Goal: Information Seeking & Learning: Learn about a topic

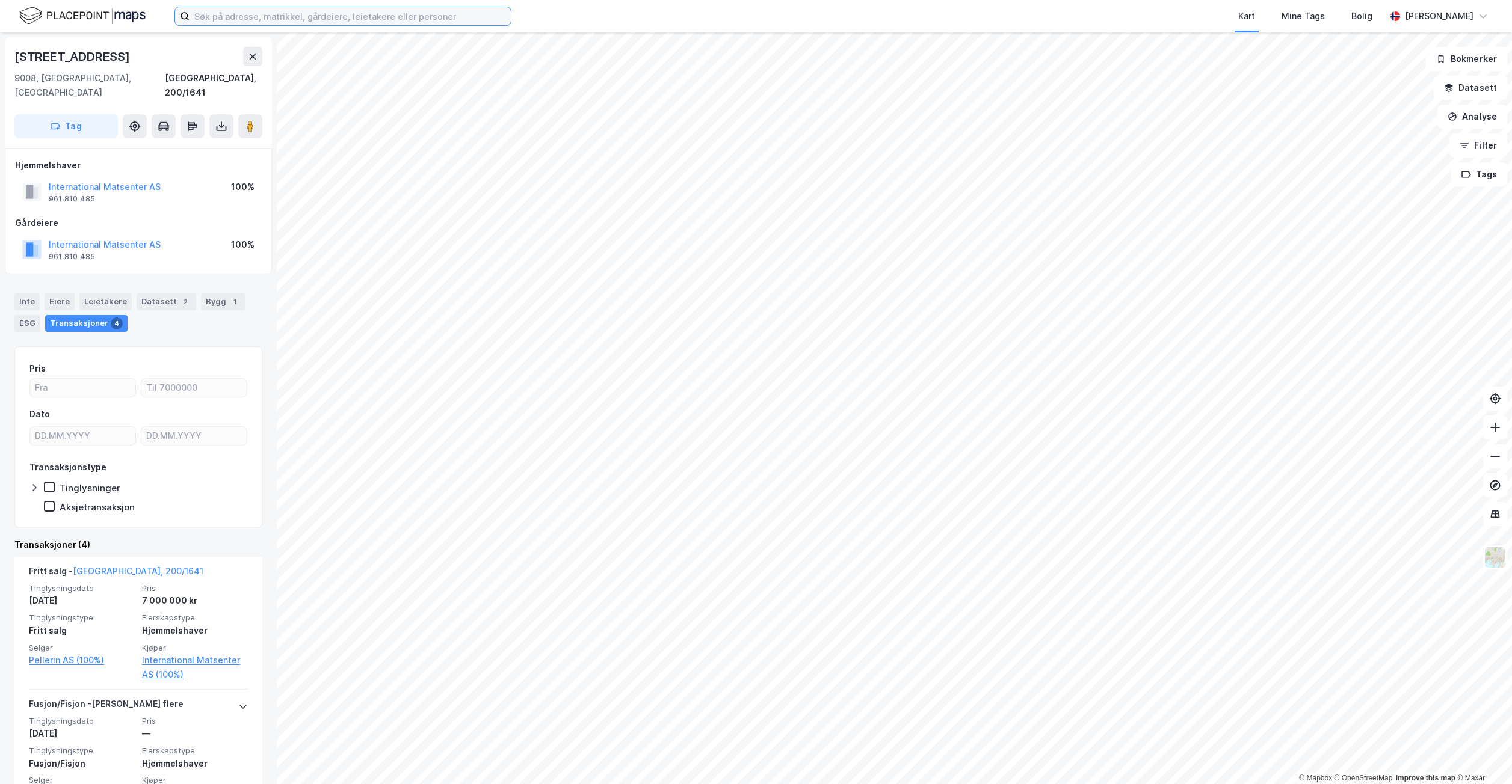
click at [243, 20] on input at bounding box center [350, 16] width 321 height 18
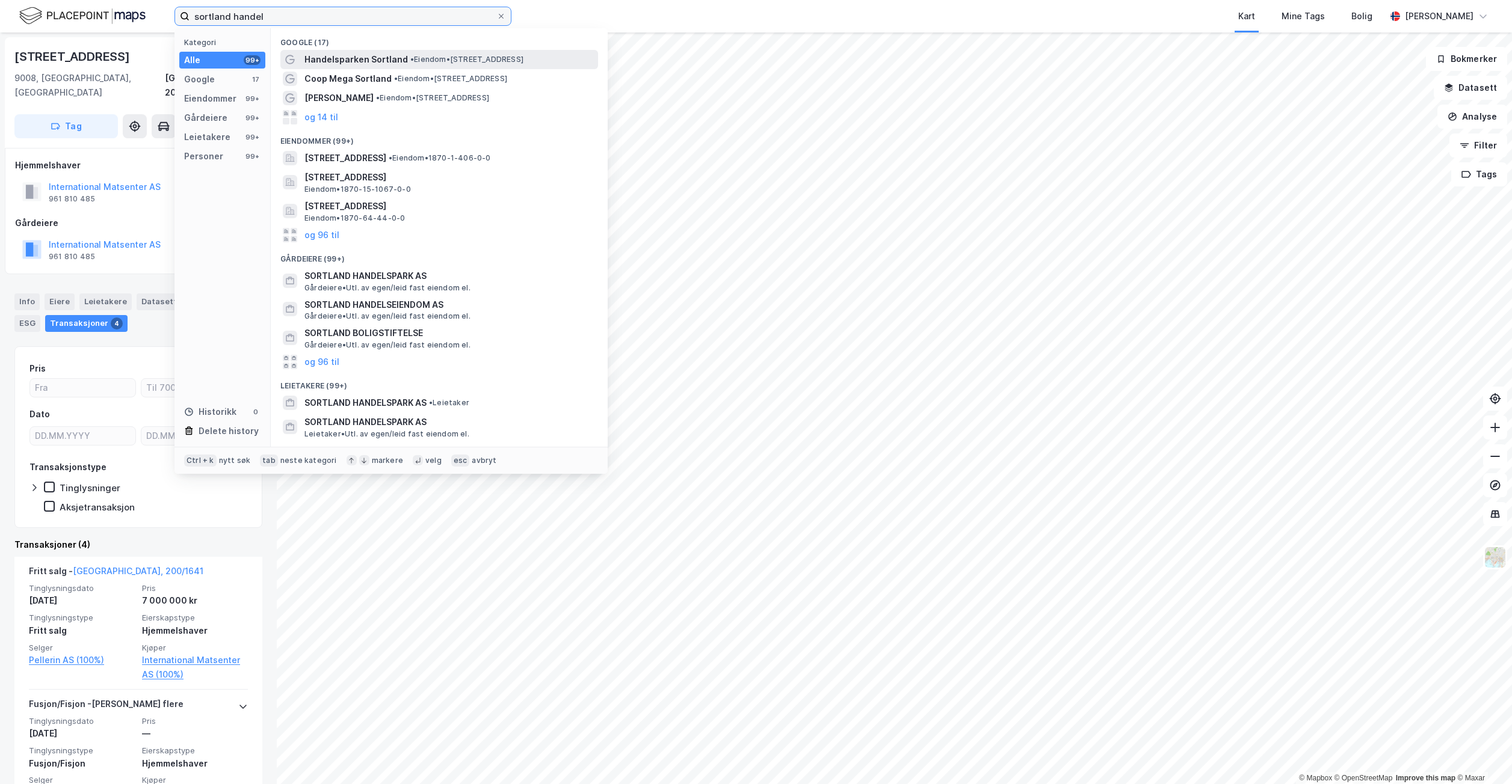
type input "sortland handel"
click at [379, 57] on span "Handelsparken Sortland" at bounding box center [356, 59] width 103 height 14
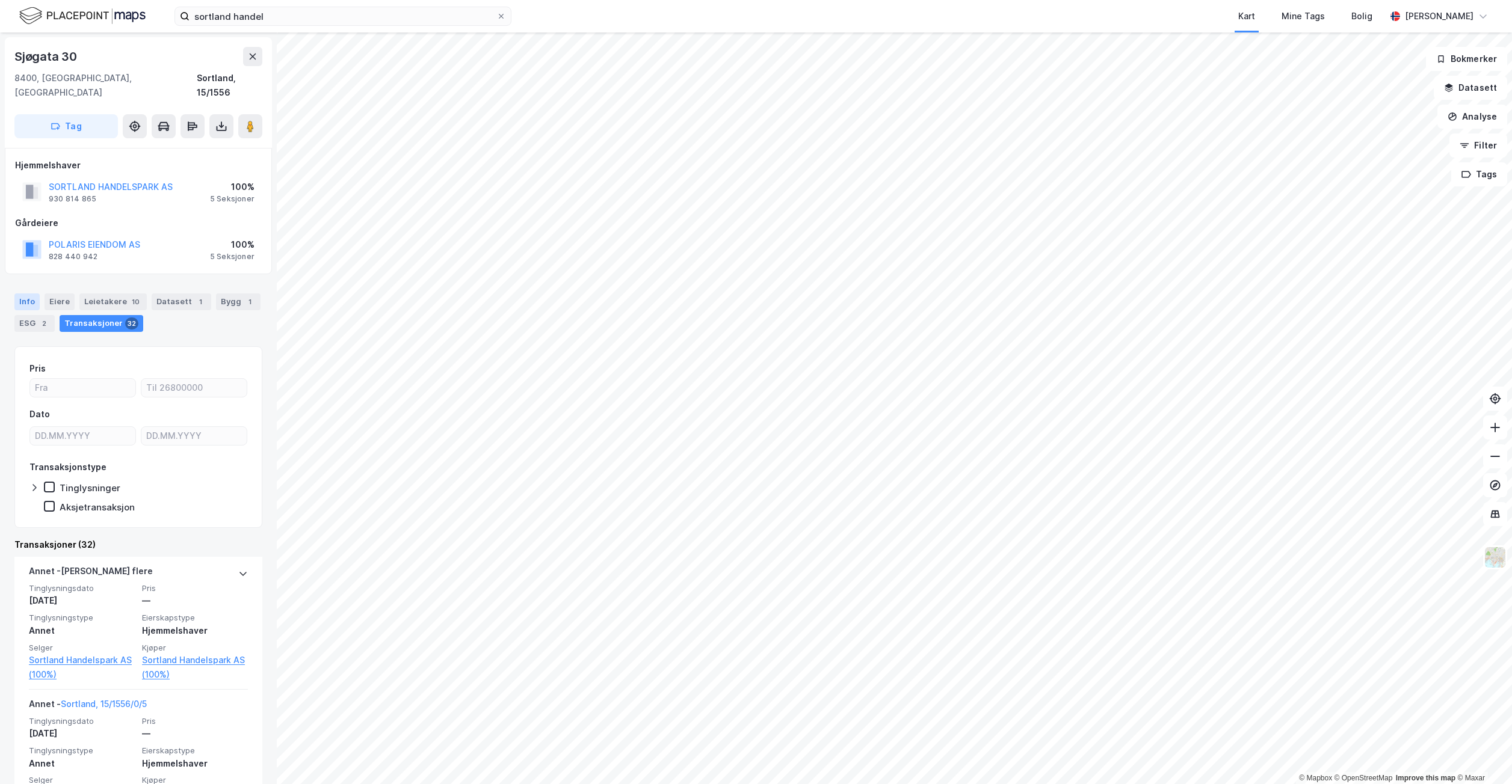
click at [22, 293] on div "Info" at bounding box center [27, 302] width 25 height 17
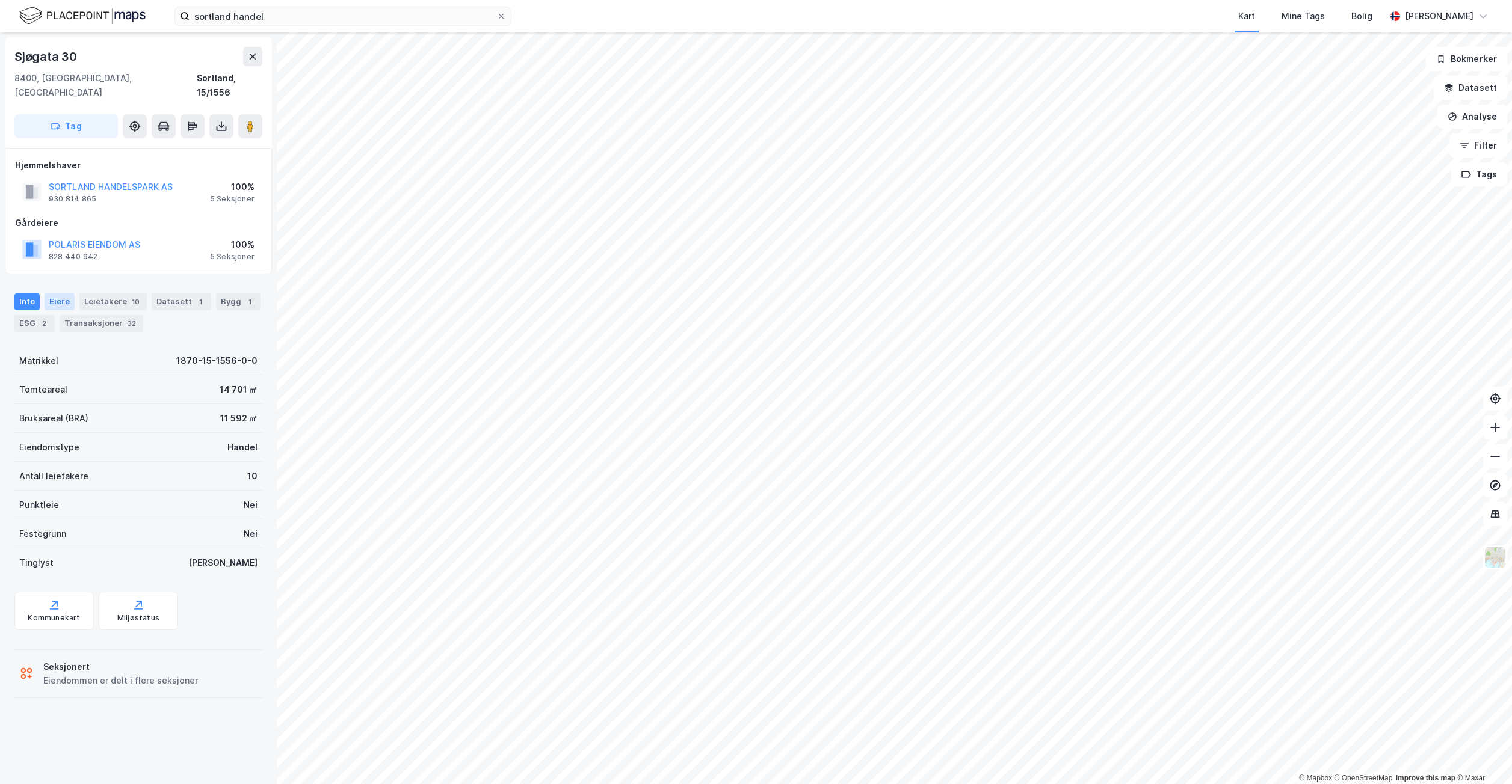
click at [64, 293] on div "Eiere" at bounding box center [59, 302] width 30 height 17
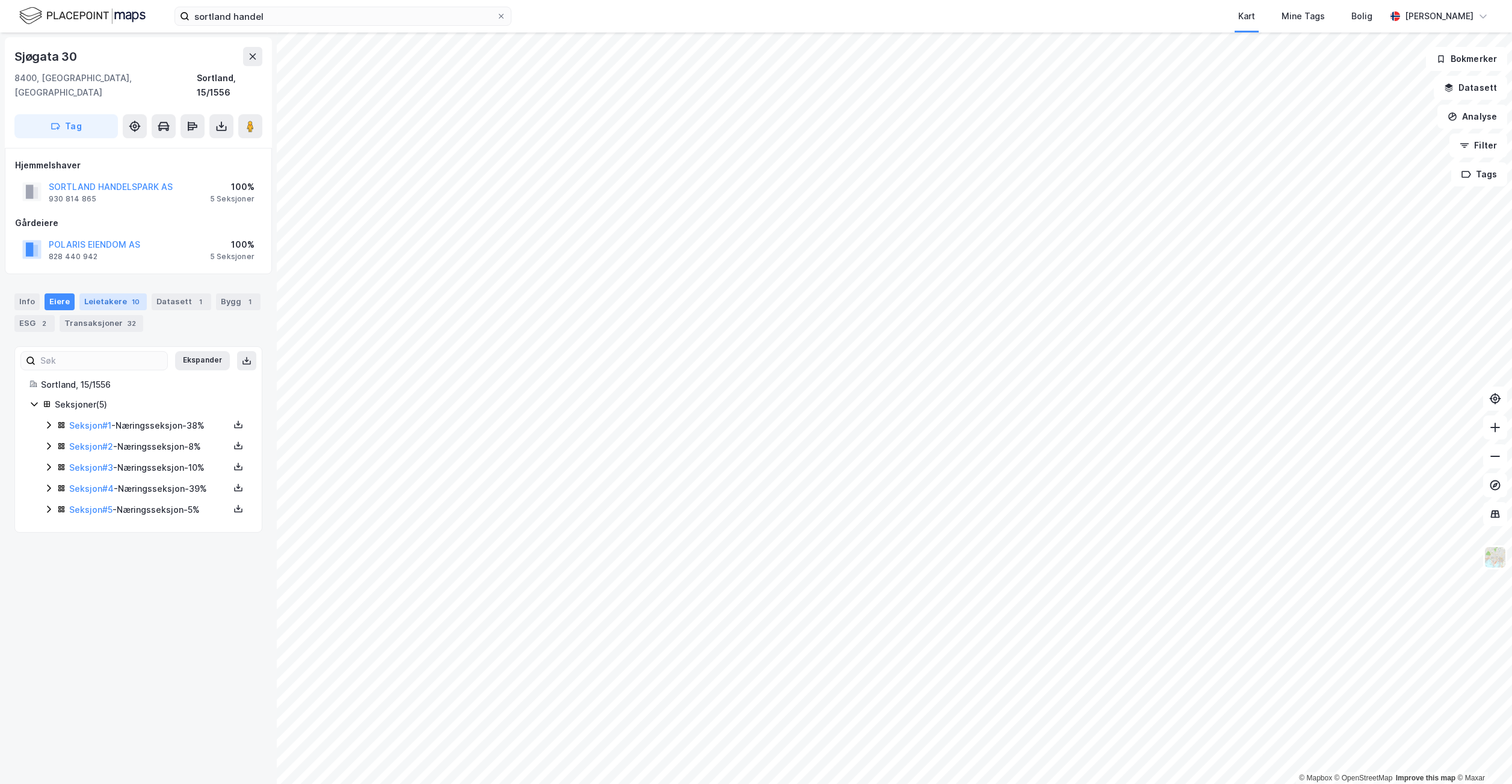
click at [97, 293] on div "Leietakere 10" at bounding box center [113, 302] width 67 height 17
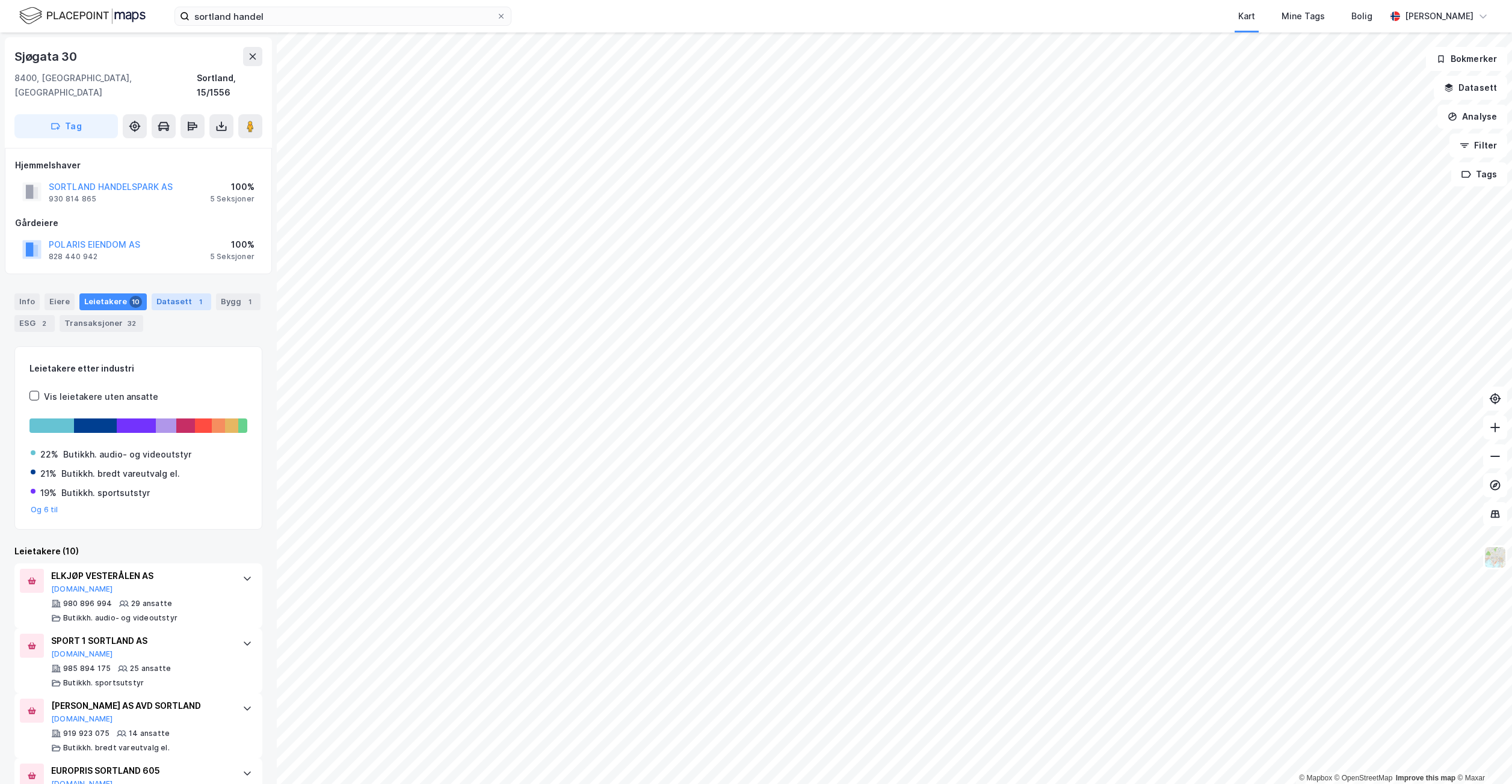
click at [164, 293] on div "Datasett 1" at bounding box center [181, 302] width 59 height 17
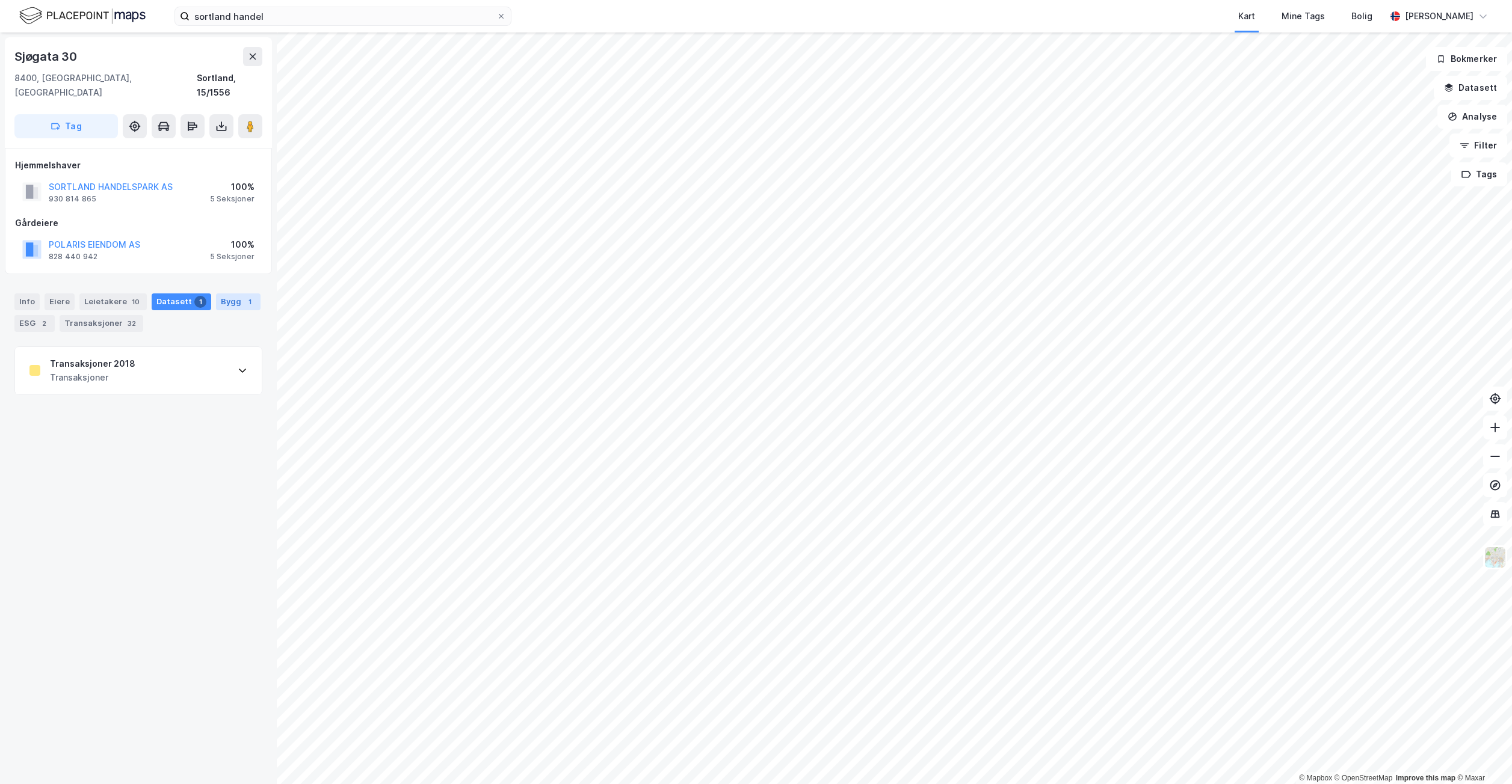
click at [233, 293] on div "Bygg 1" at bounding box center [238, 302] width 45 height 17
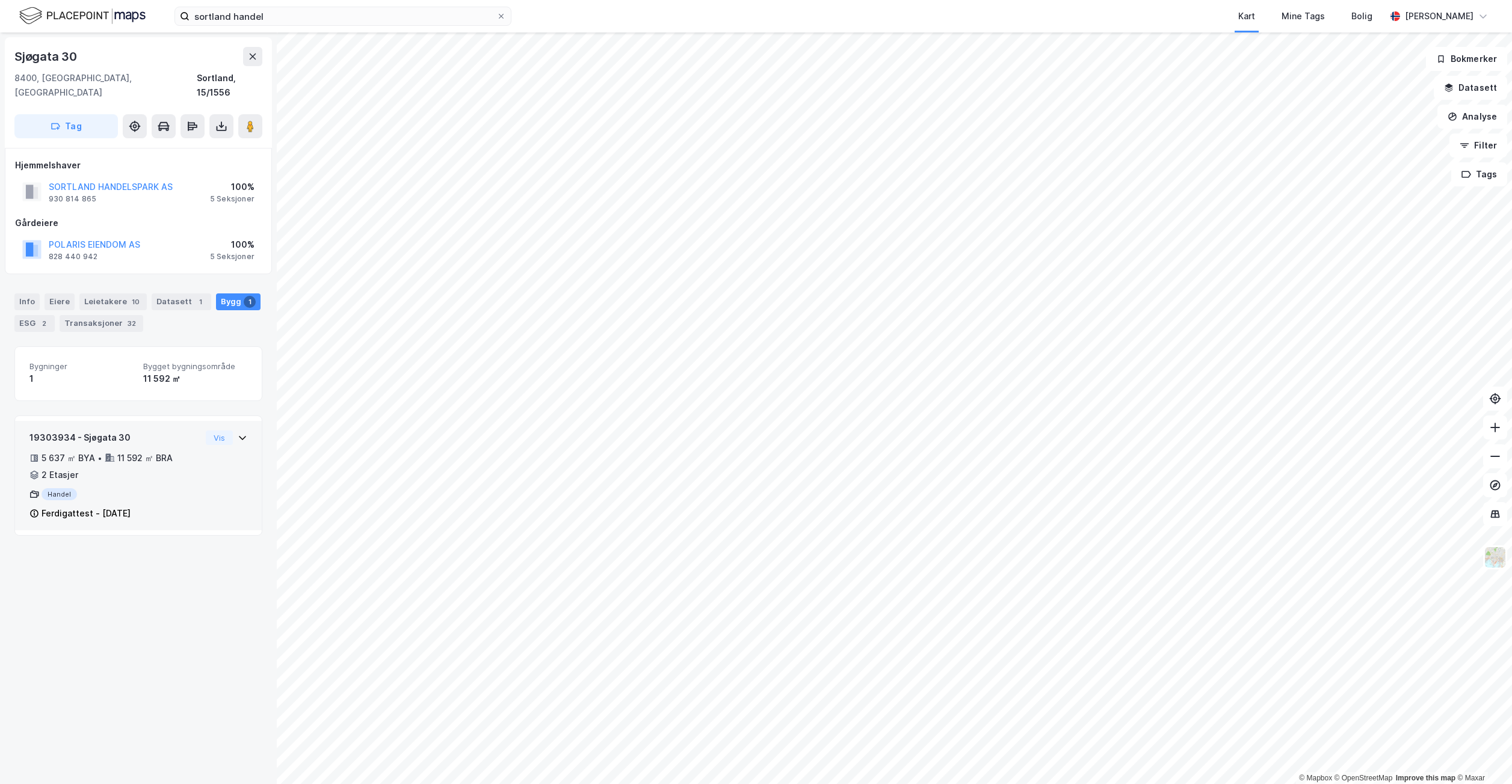
click at [237, 433] on icon at bounding box center [242, 438] width 10 height 10
click at [206, 430] on button "Vis" at bounding box center [219, 438] width 27 height 14
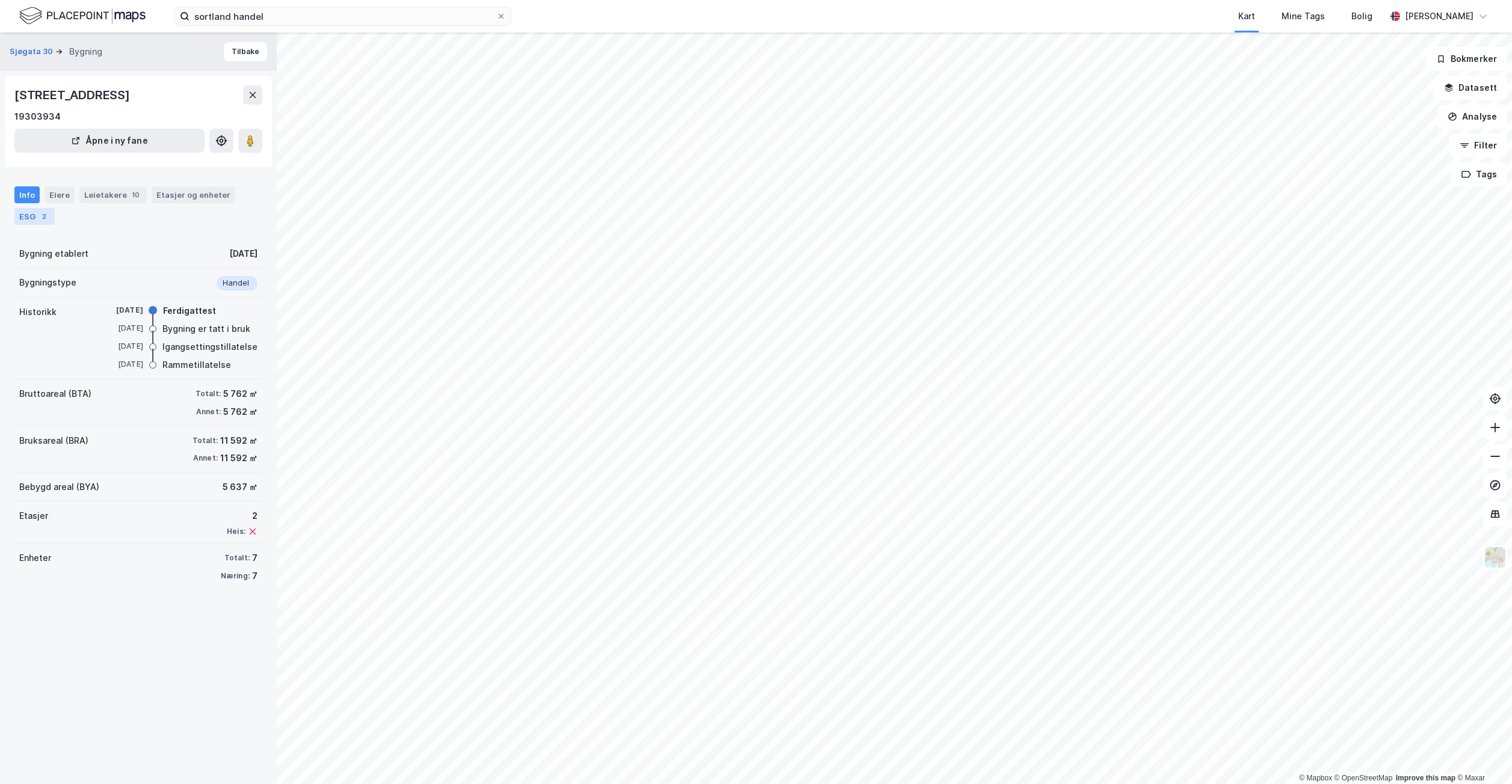
click at [39, 215] on div "2" at bounding box center [44, 217] width 12 height 12
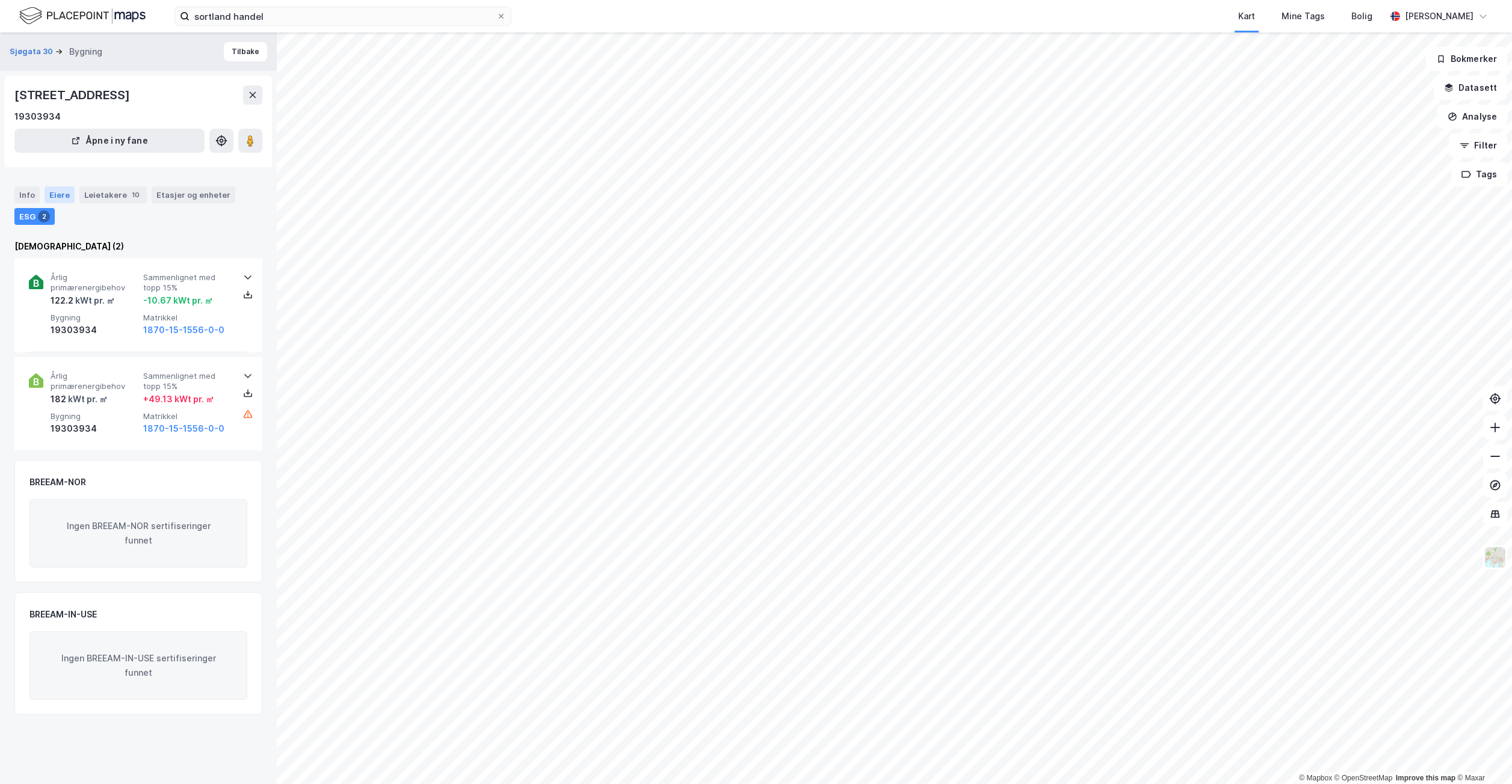
click at [65, 201] on div "Eiere" at bounding box center [59, 195] width 30 height 17
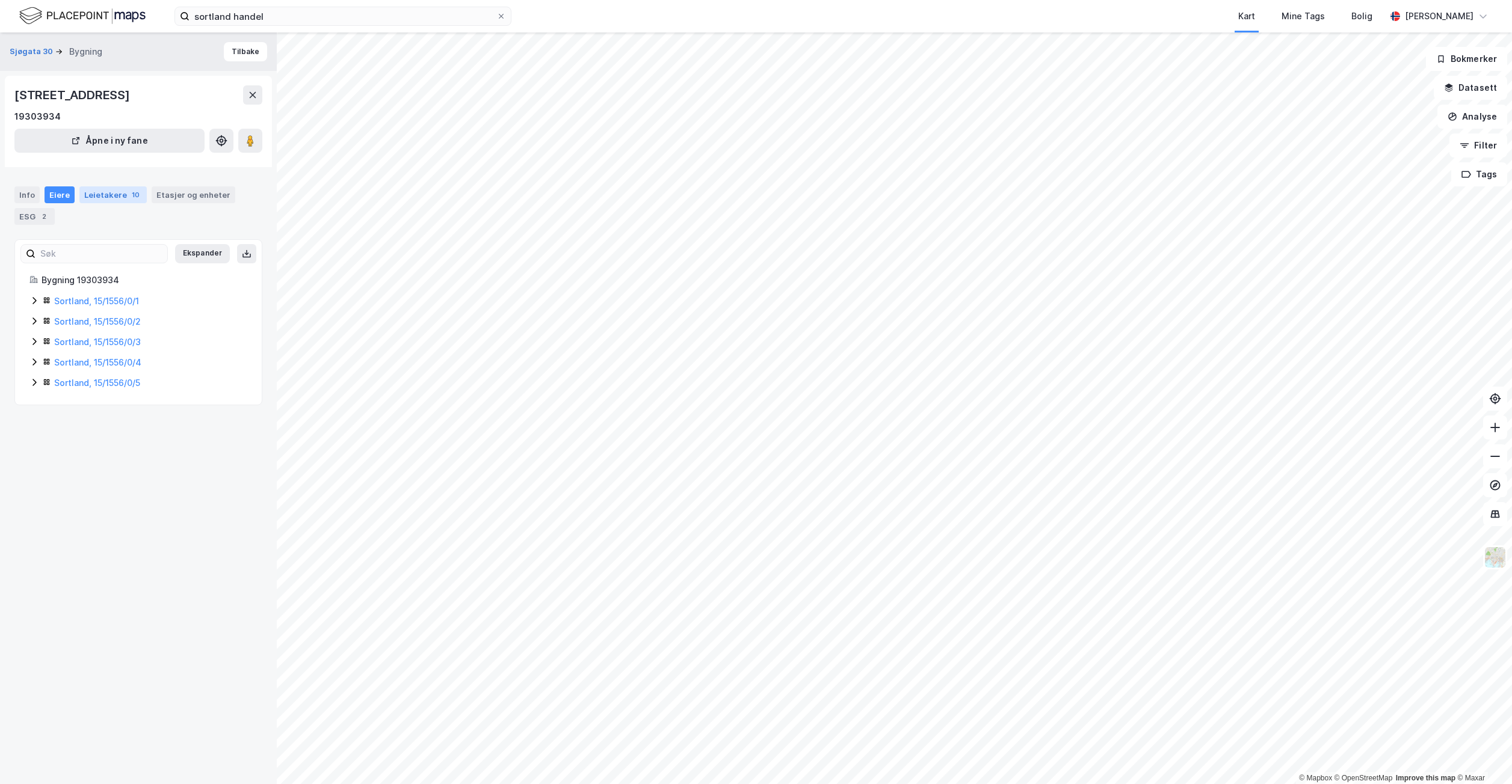
click at [83, 198] on div "Leietakere 10" at bounding box center [113, 195] width 67 height 17
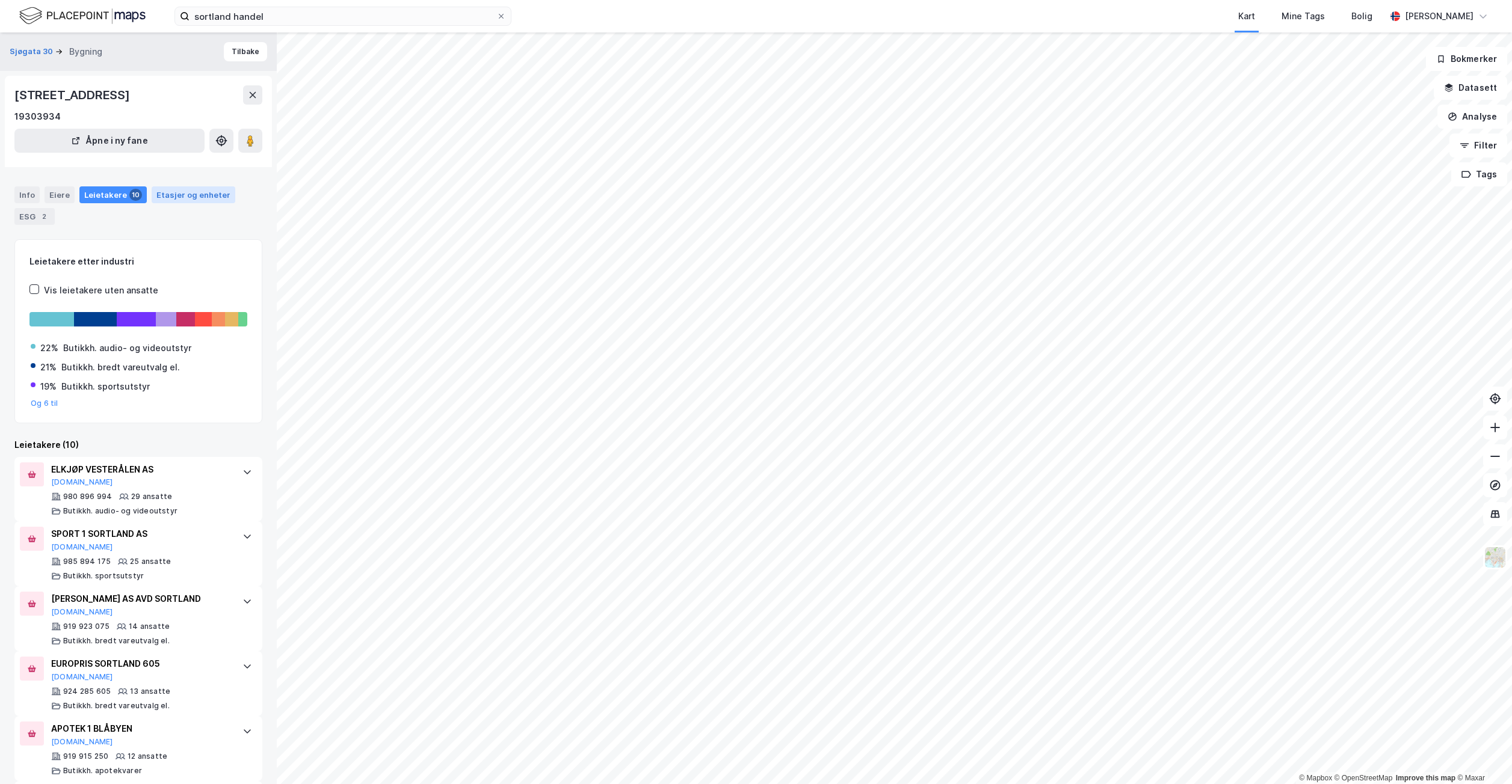
click at [181, 201] on div "Etasjer og enheter" at bounding box center [193, 195] width 83 height 17
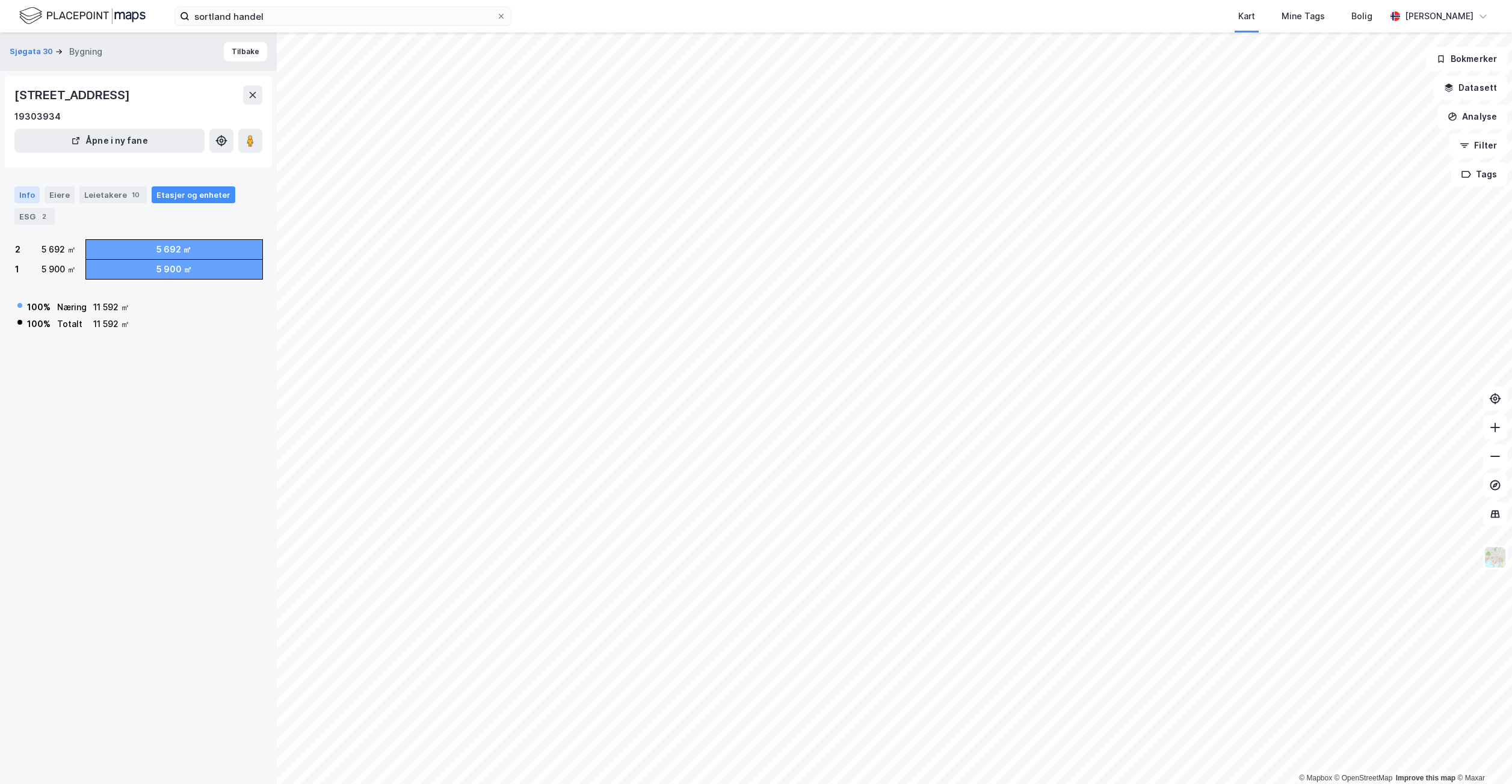
click at [28, 201] on div "Info" at bounding box center [27, 195] width 25 height 17
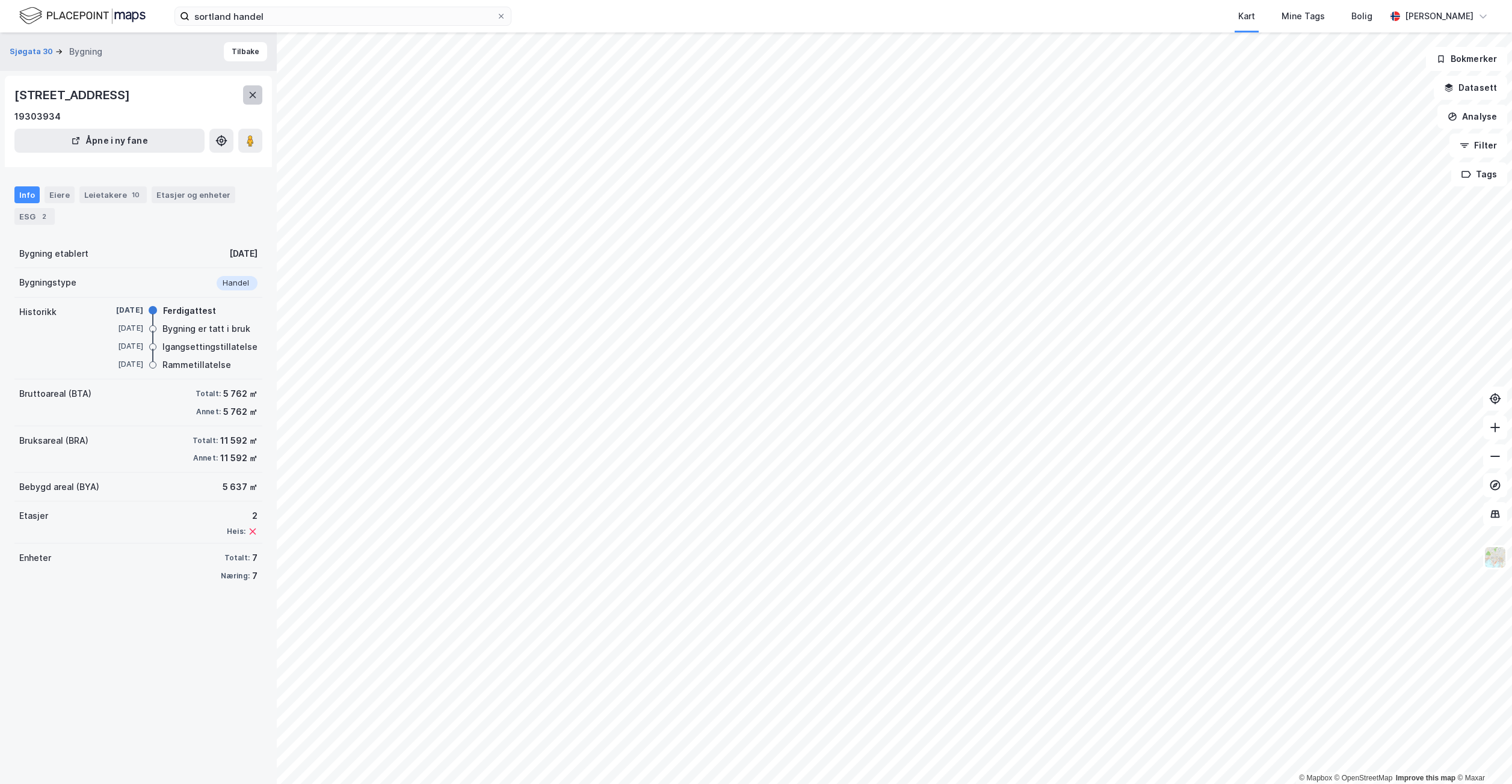
click at [250, 87] on button at bounding box center [253, 95] width 19 height 19
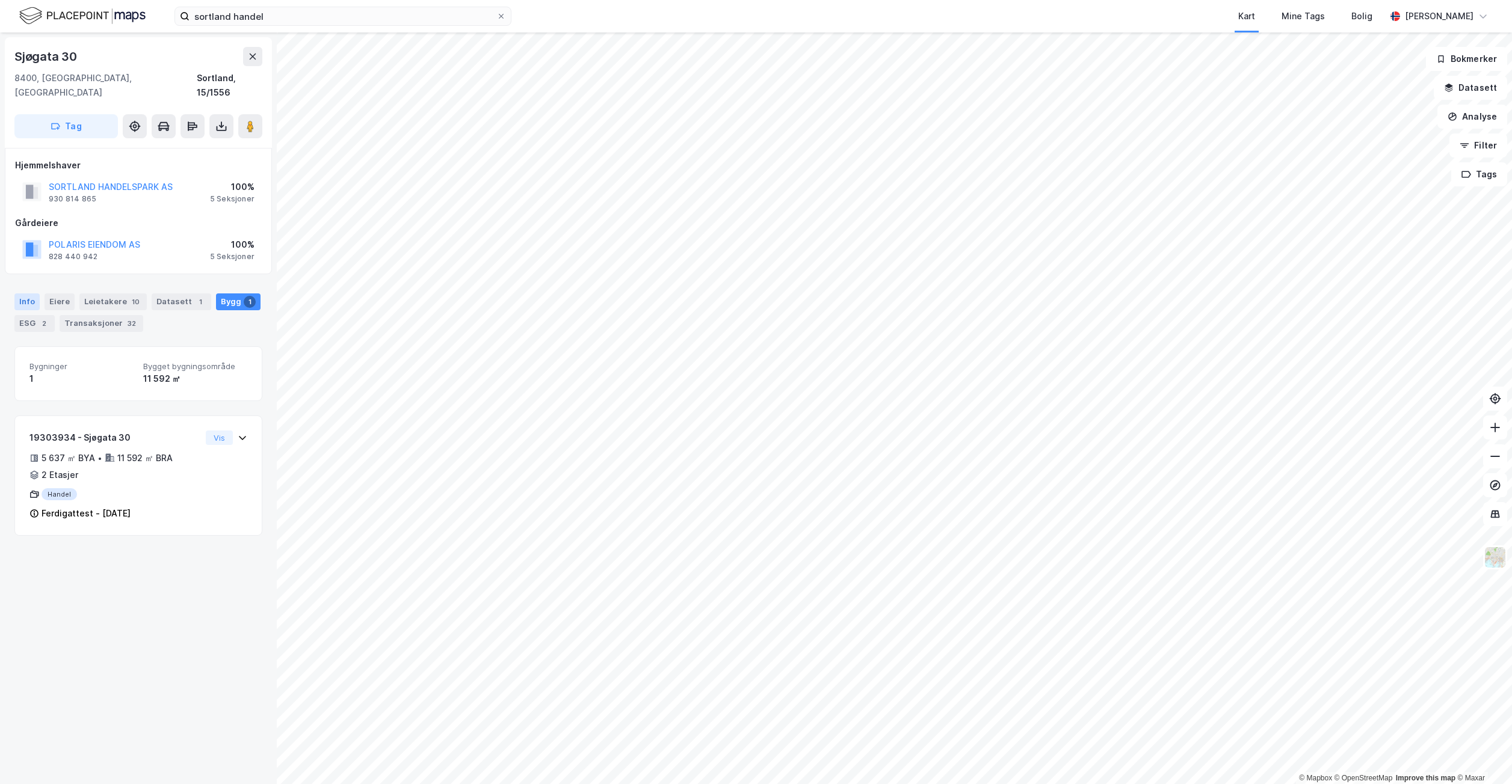
click at [31, 293] on div "Info" at bounding box center [27, 302] width 25 height 17
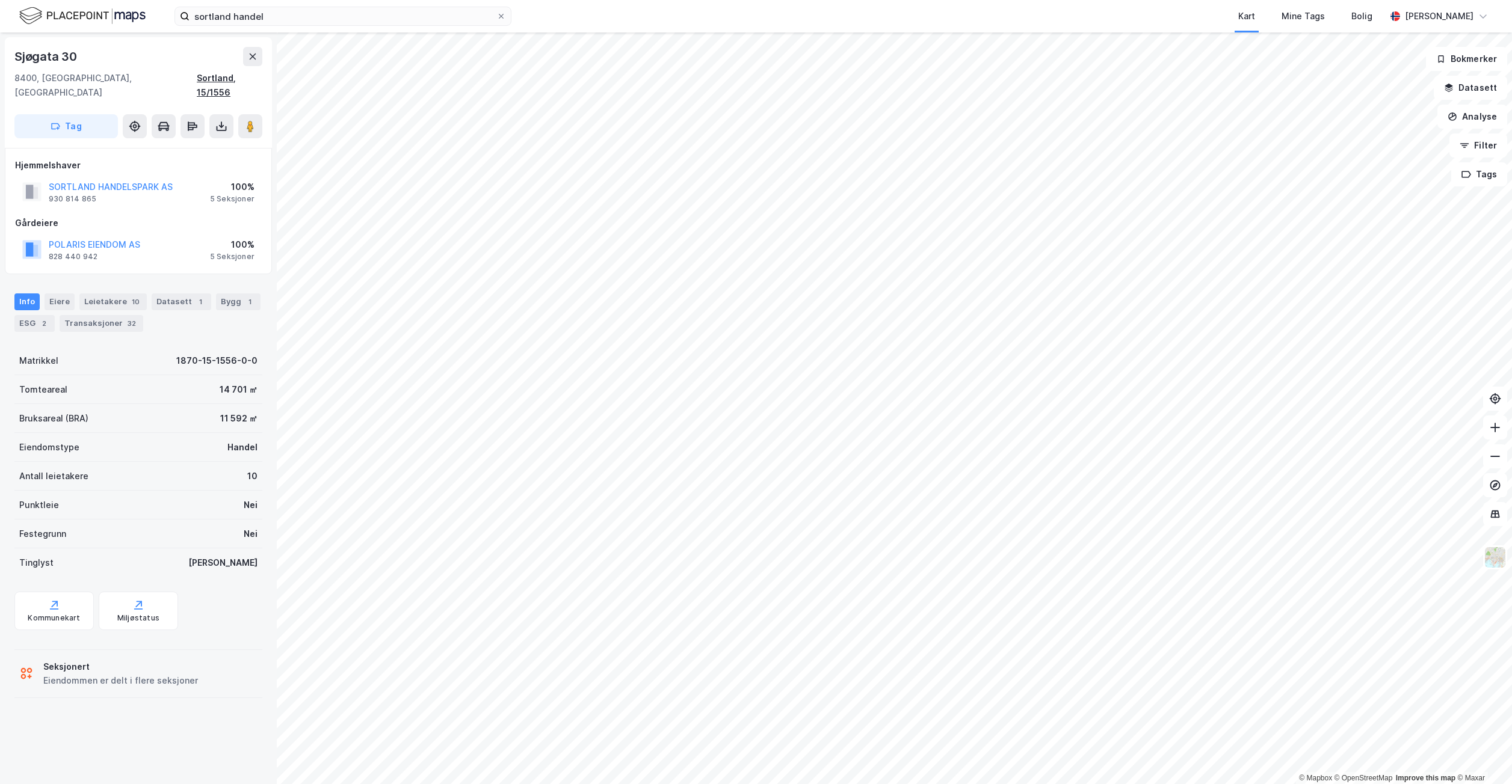
click at [230, 77] on div "Sortland, 15/1556" at bounding box center [229, 85] width 65 height 29
click at [63, 609] on div "Kommunekart" at bounding box center [54, 611] width 80 height 39
